Goal: Use online tool/utility: Use online tool/utility

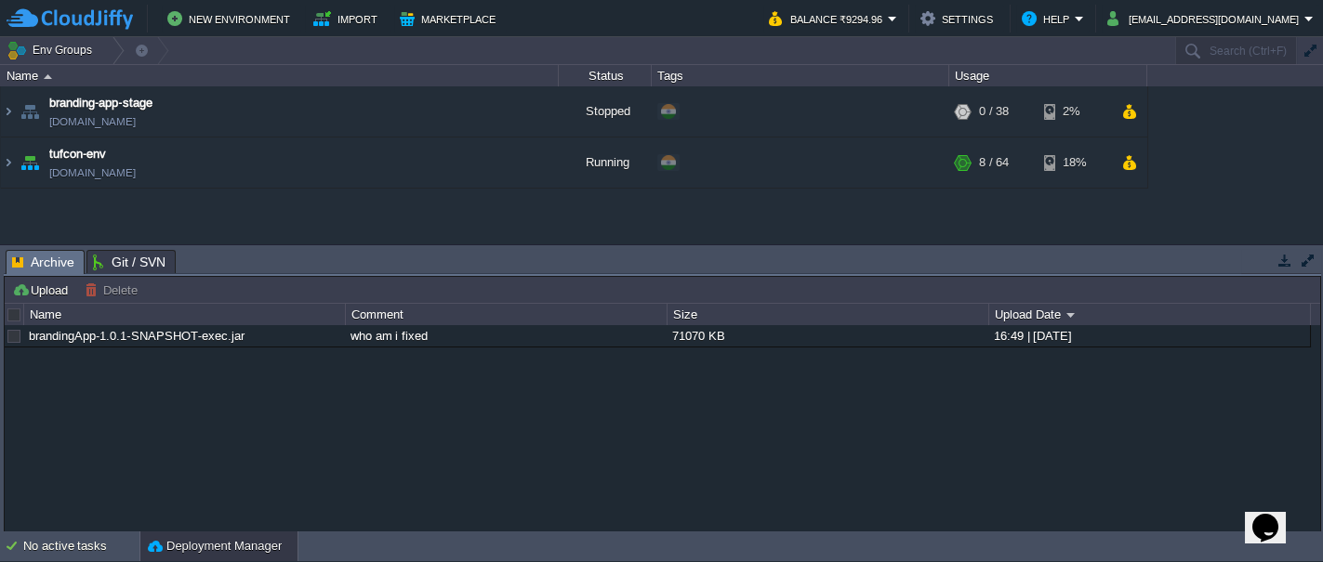
click at [756, 481] on div "brandingApp-1.0.1-SNAPSHOT-exec.jar who am i fixed 71070 KB 16:49 | [DATE]" at bounding box center [662, 428] width 1315 height 206
click at [9, 163] on img at bounding box center [8, 163] width 15 height 50
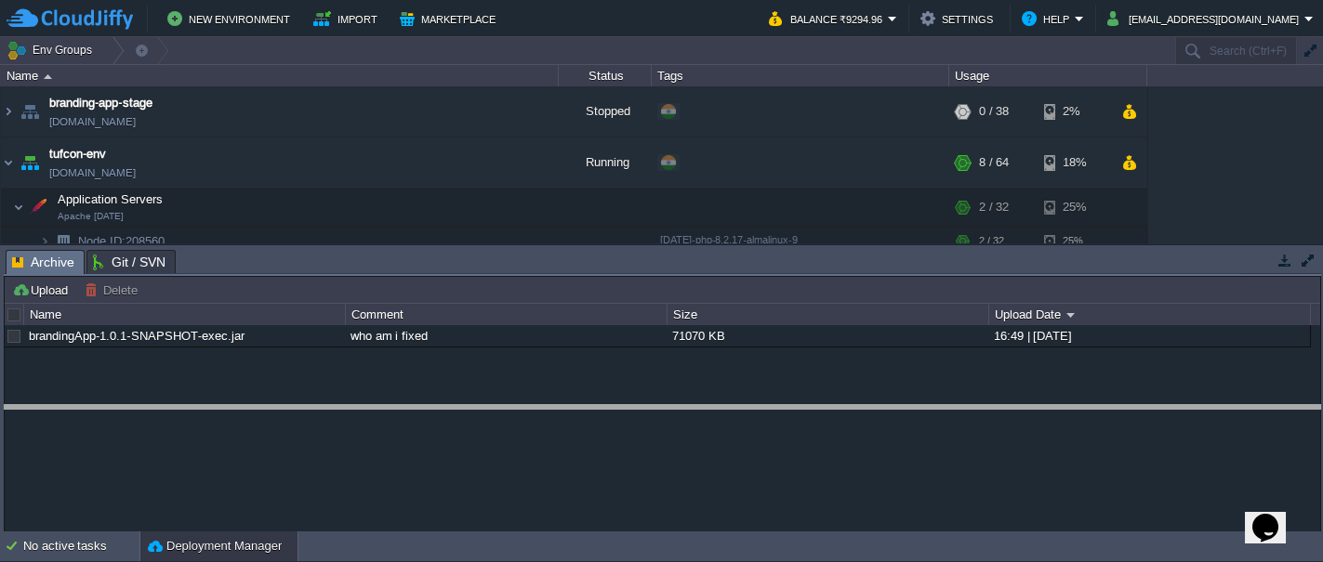
drag, startPoint x: 220, startPoint y: 264, endPoint x: 233, endPoint y: 421, distance: 157.6
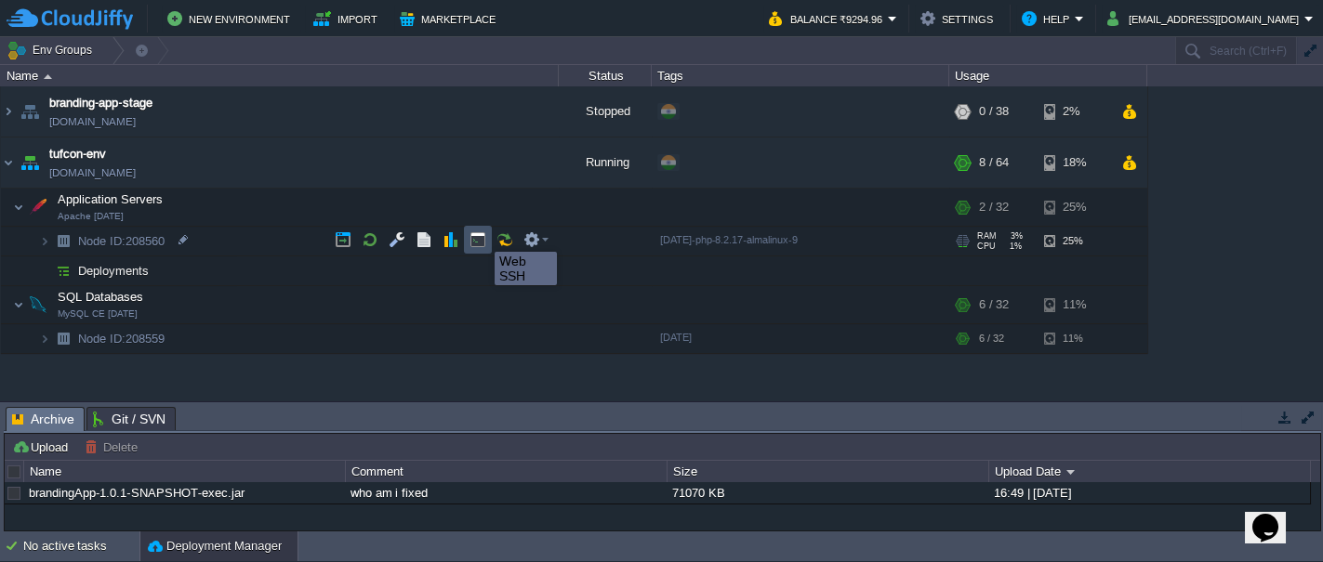
click at [480, 235] on button "button" at bounding box center [477, 239] width 17 height 17
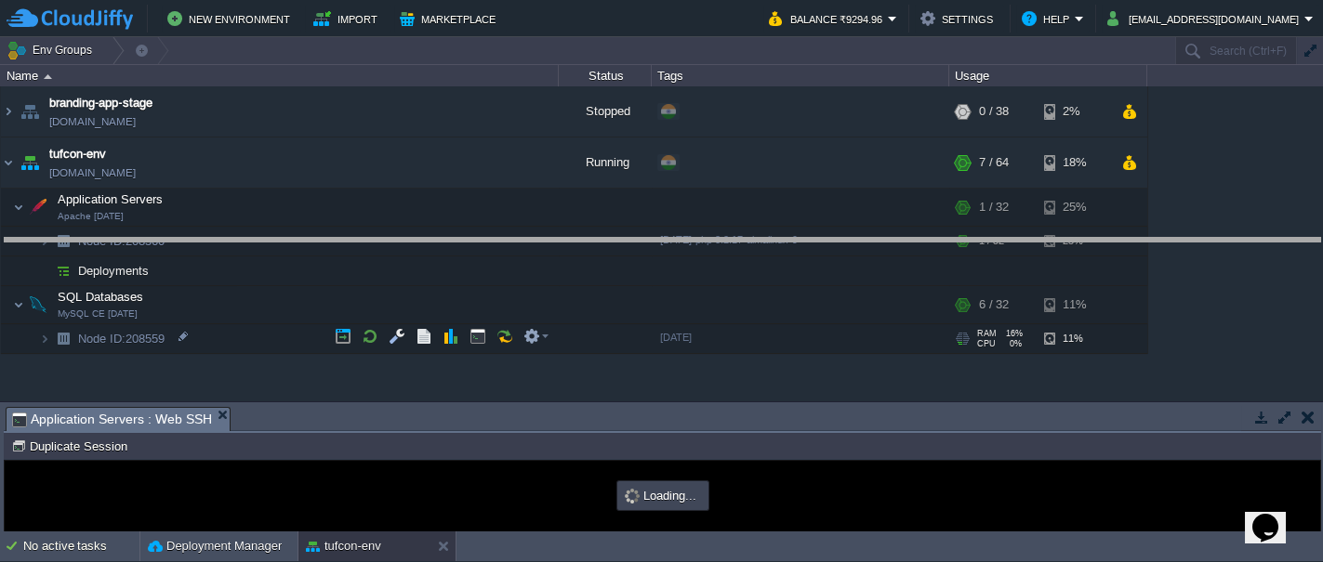
drag, startPoint x: 488, startPoint y: 425, endPoint x: 488, endPoint y: 255, distance: 170.1
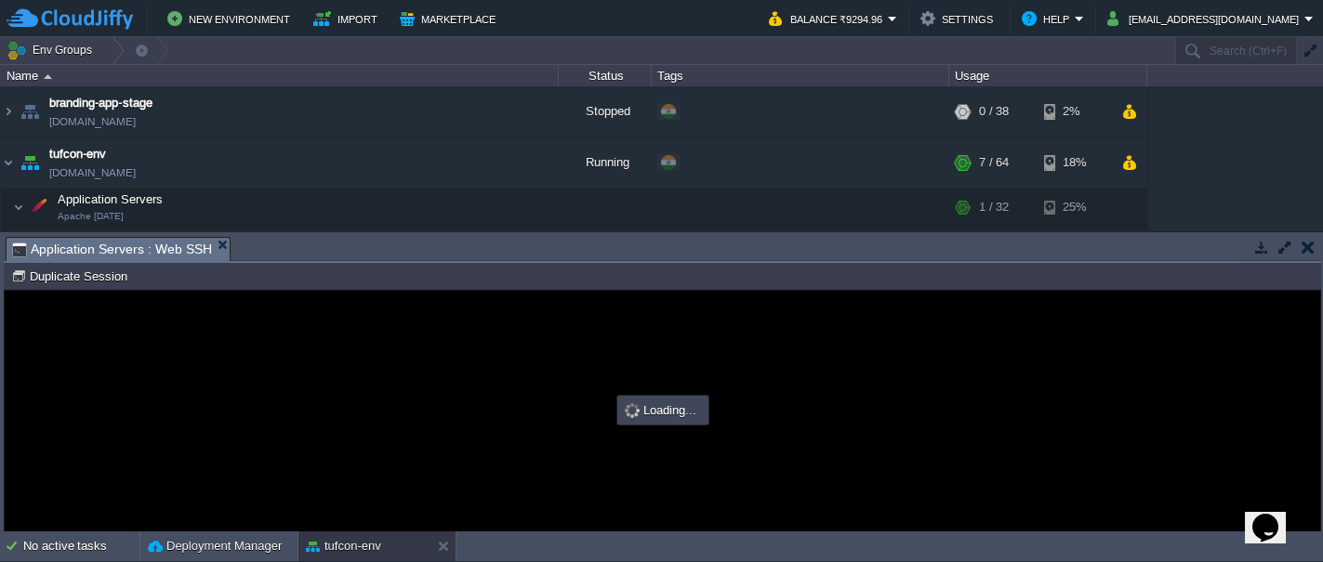
type input "#000000"
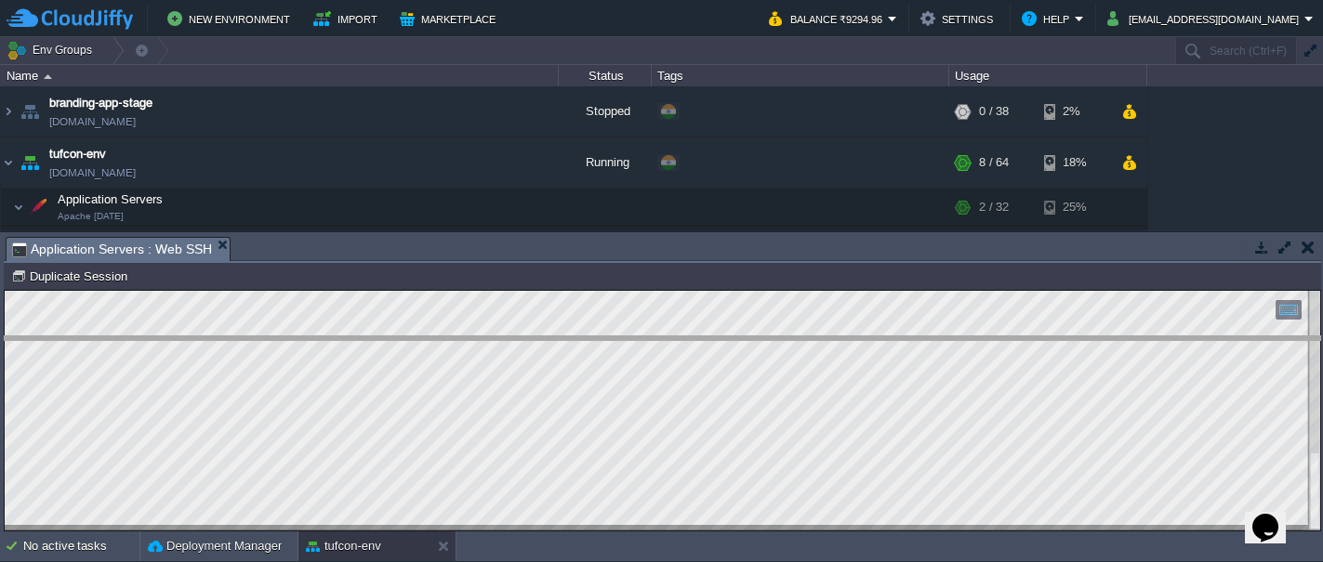
drag, startPoint x: 548, startPoint y: 250, endPoint x: 553, endPoint y: 352, distance: 102.3
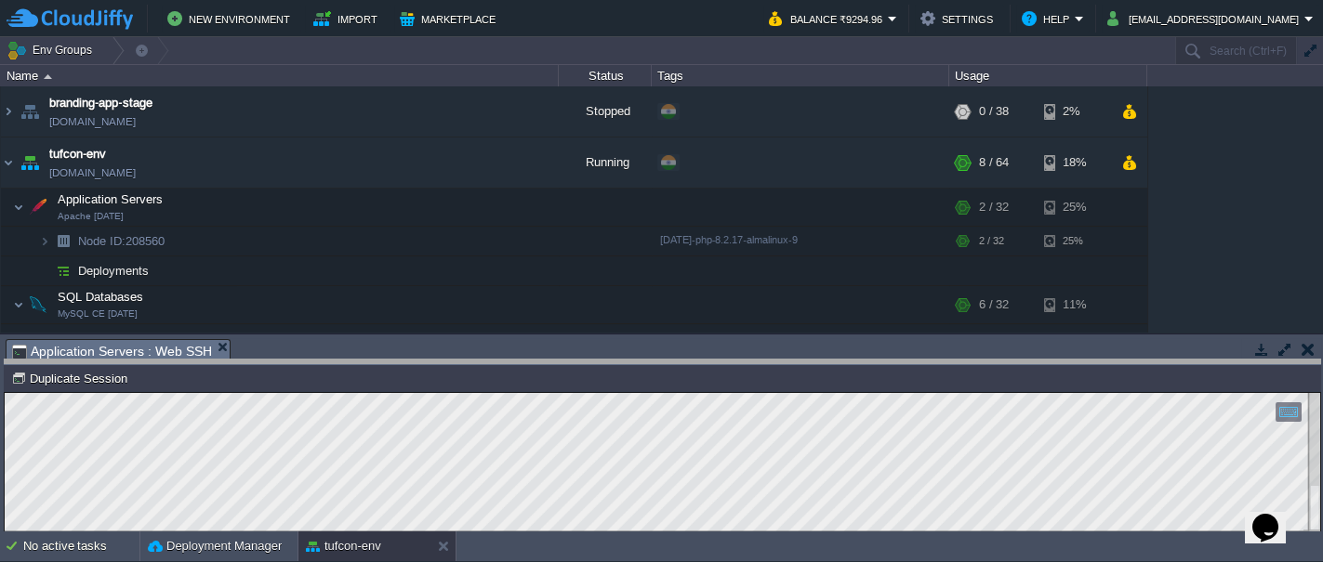
drag, startPoint x: 310, startPoint y: 344, endPoint x: 316, endPoint y: 365, distance: 22.1
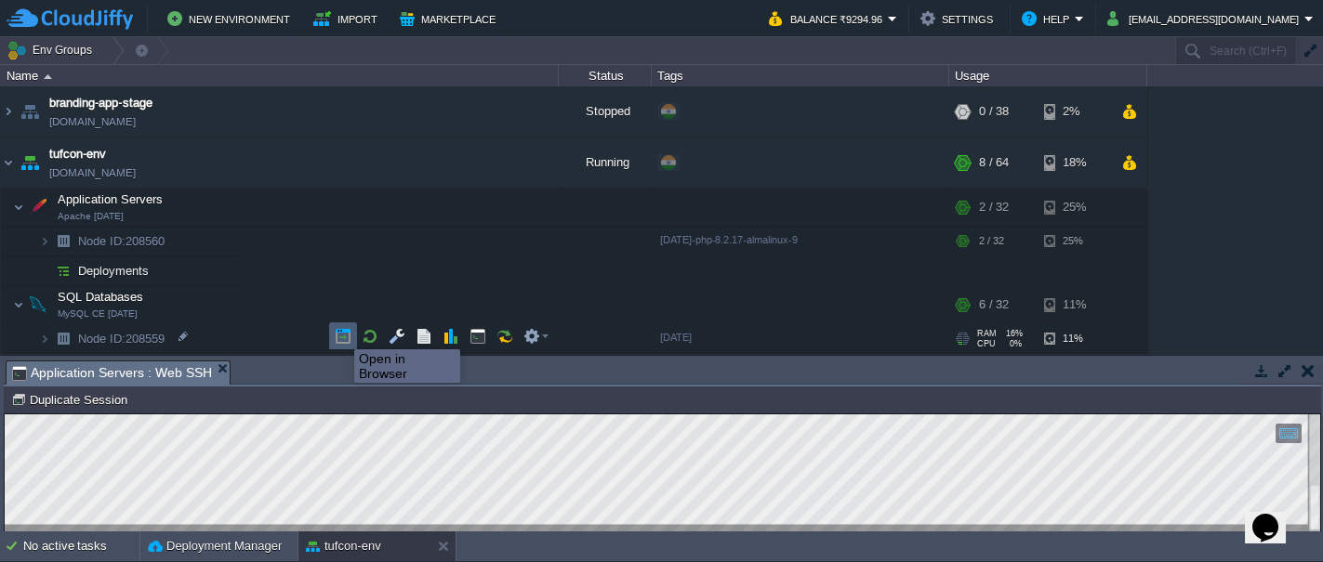
click at [340, 332] on button "button" at bounding box center [343, 336] width 17 height 17
